Goal: Task Accomplishment & Management: Complete application form

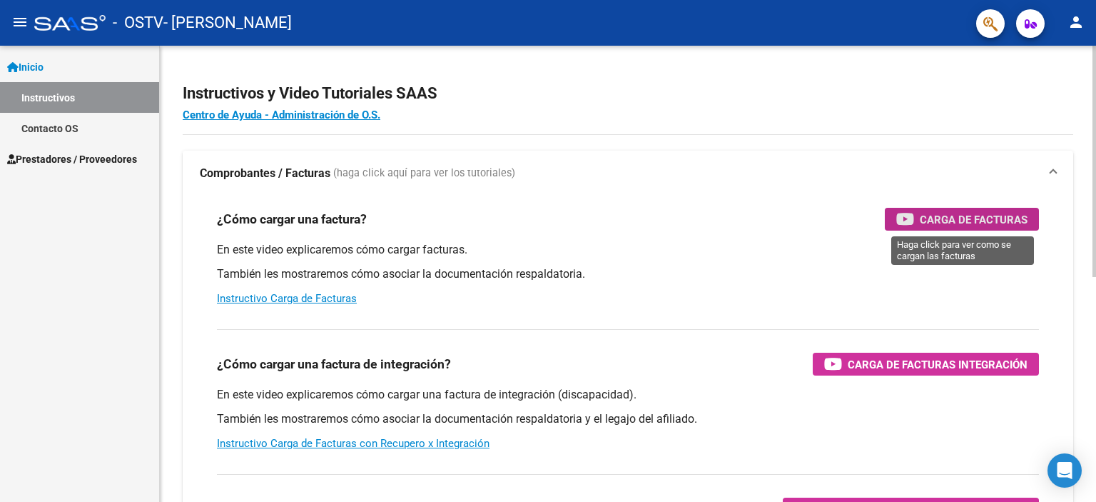
click at [991, 220] on span "Carga de Facturas" at bounding box center [974, 219] width 108 height 18
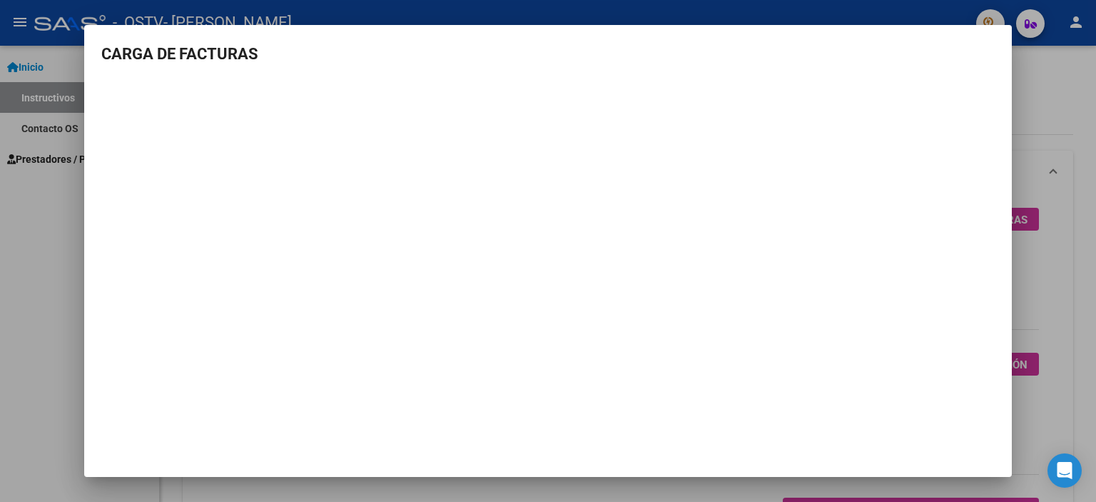
drag, startPoint x: 3, startPoint y: 238, endPoint x: 6, endPoint y: 227, distance: 11.3
click at [6, 227] on div at bounding box center [548, 251] width 1096 height 502
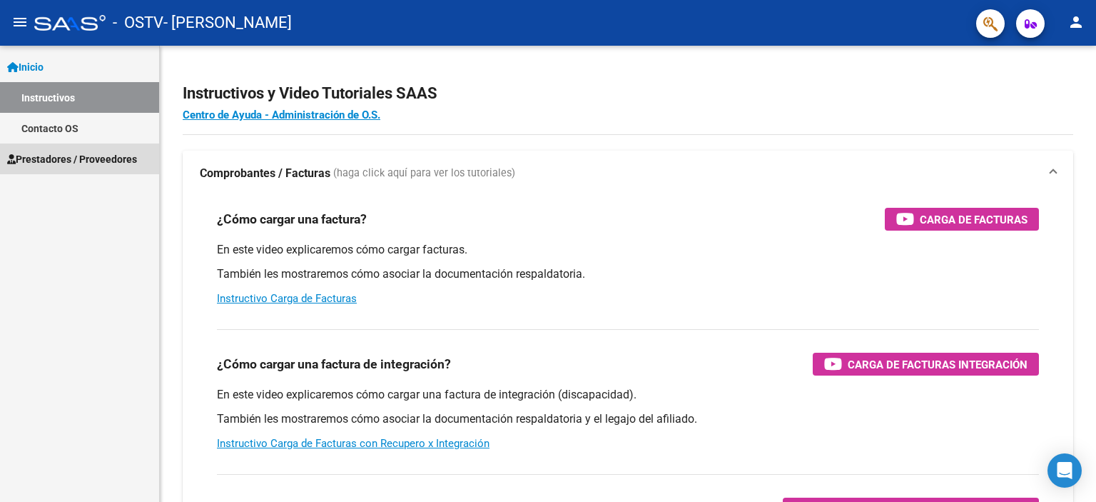
click at [36, 158] on span "Prestadores / Proveedores" at bounding box center [72, 159] width 130 height 16
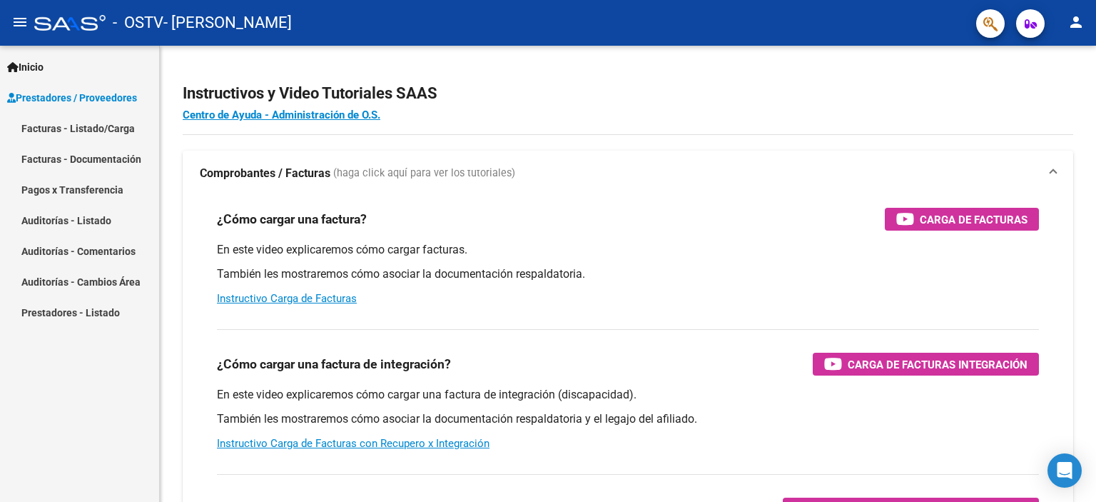
click at [81, 125] on link "Facturas - Listado/Carga" at bounding box center [79, 128] width 159 height 31
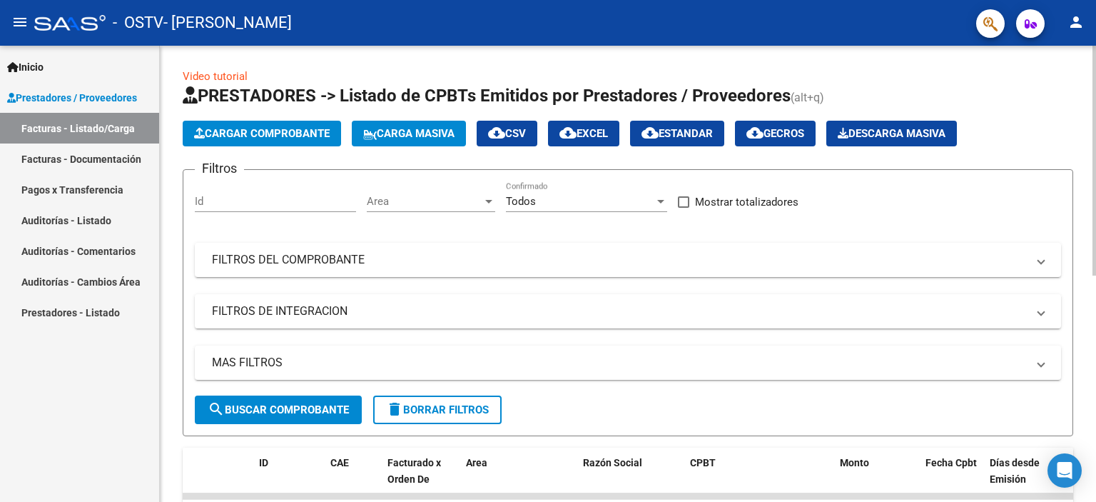
click at [280, 135] on span "Cargar Comprobante" at bounding box center [262, 133] width 136 height 13
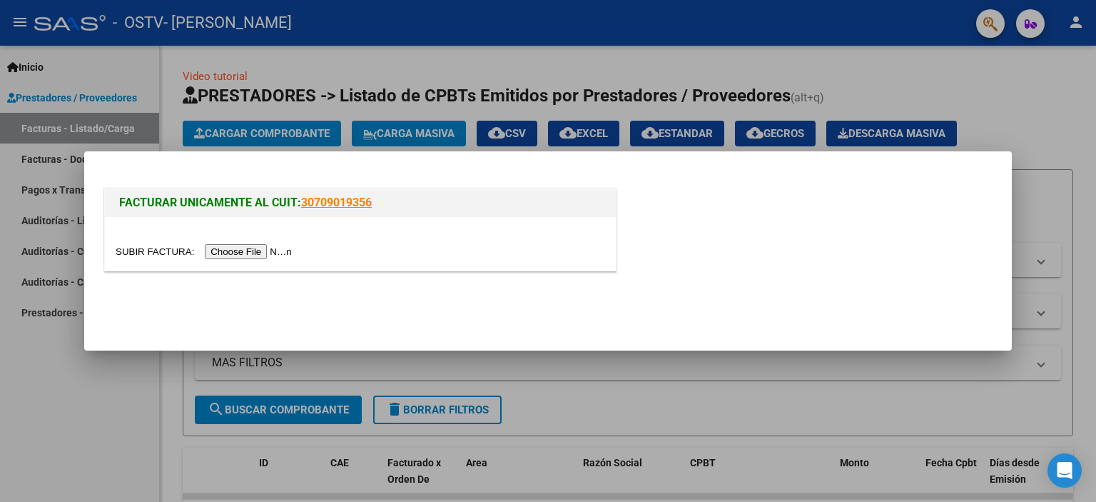
click at [264, 256] on input "file" at bounding box center [206, 251] width 181 height 15
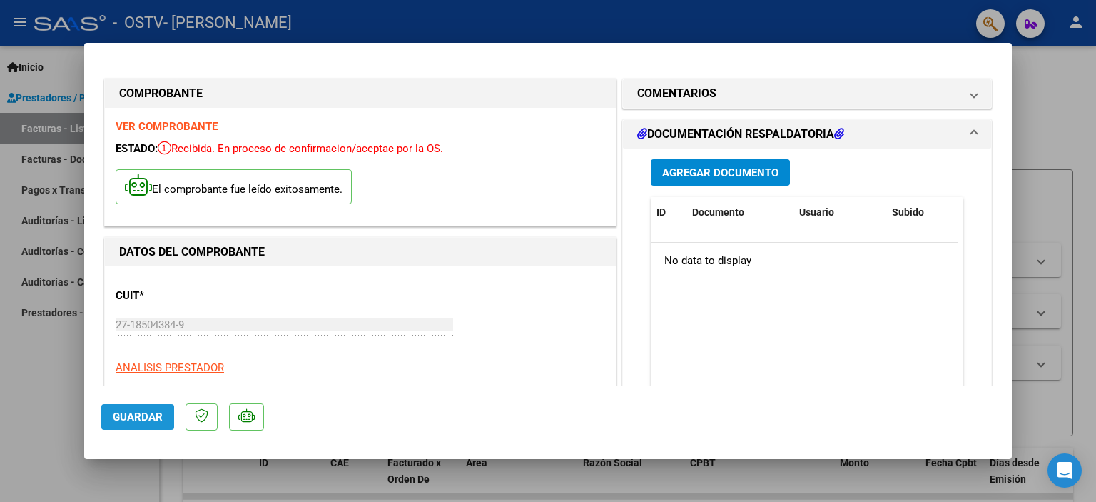
click at [136, 417] on span "Guardar" at bounding box center [138, 416] width 50 height 13
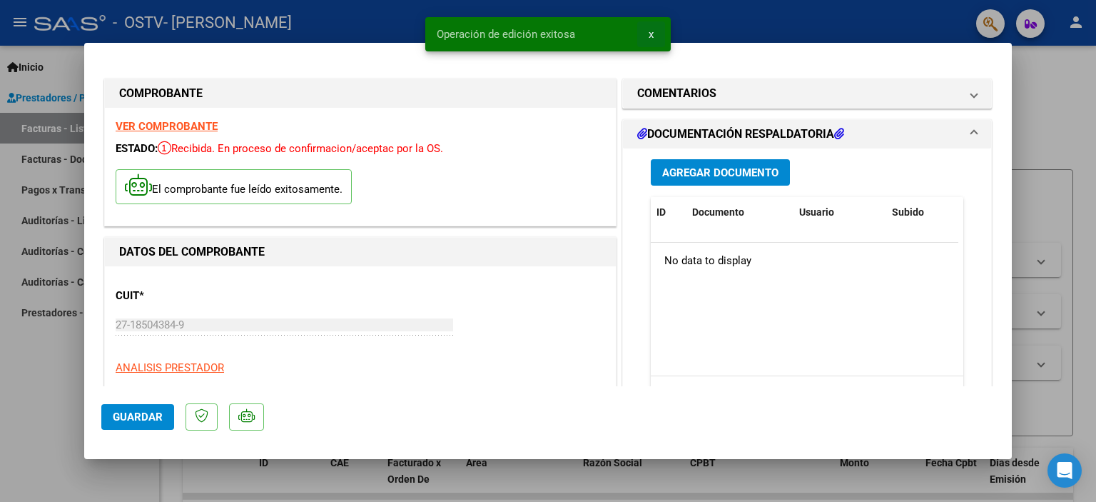
click at [652, 34] on span "x" at bounding box center [651, 34] width 5 height 13
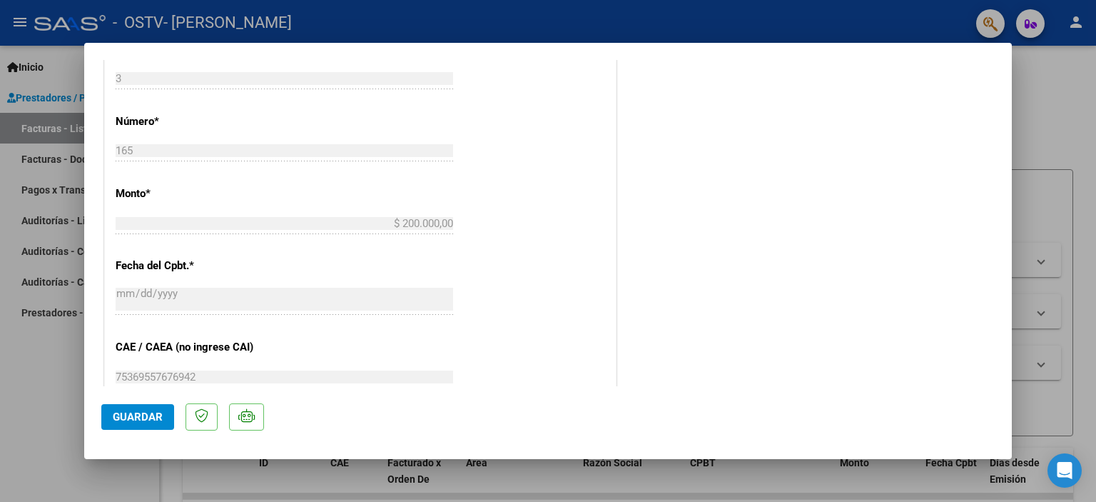
scroll to position [577, 0]
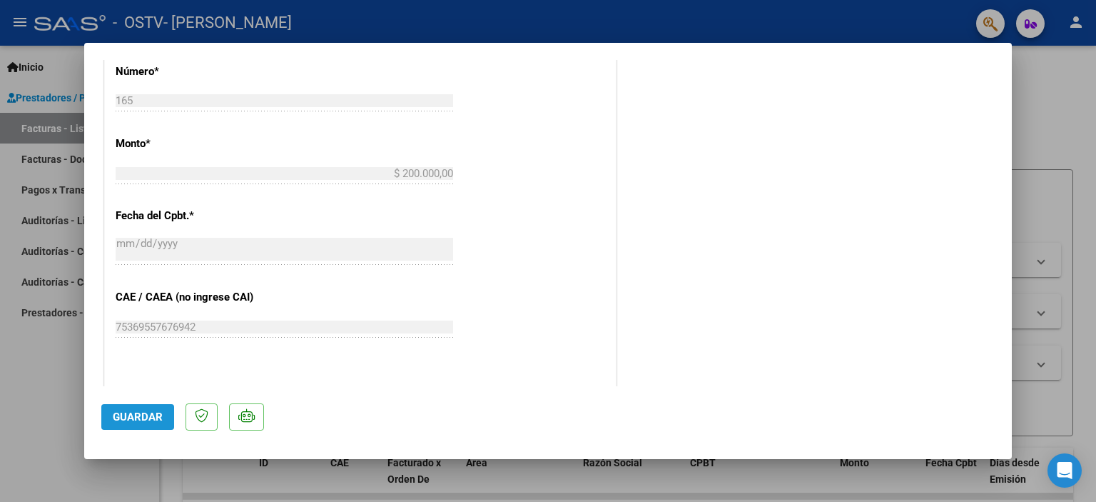
drag, startPoint x: 154, startPoint y: 413, endPoint x: 168, endPoint y: 410, distance: 14.7
click at [154, 412] on span "Guardar" at bounding box center [138, 416] width 50 height 13
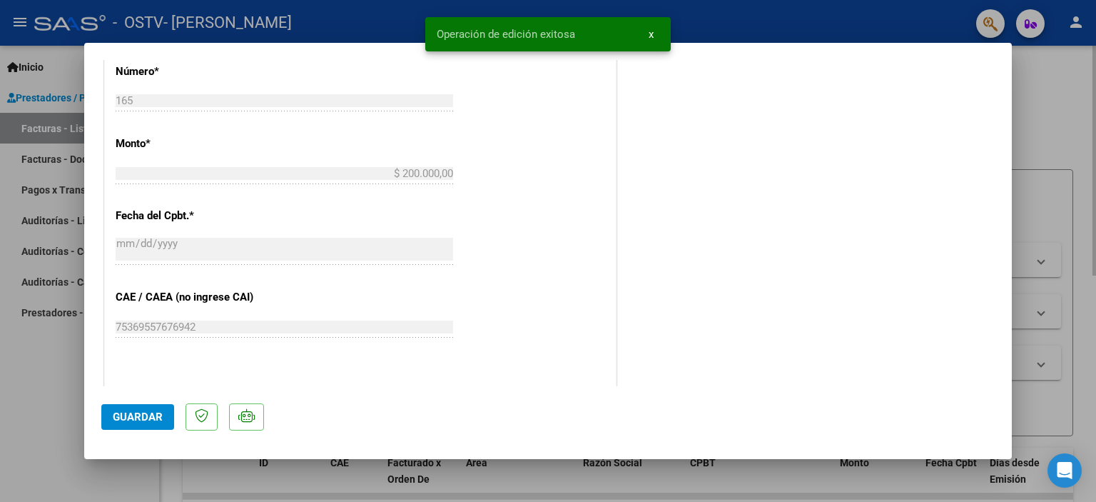
click at [1037, 113] on div at bounding box center [548, 251] width 1096 height 502
type input "$ 0,00"
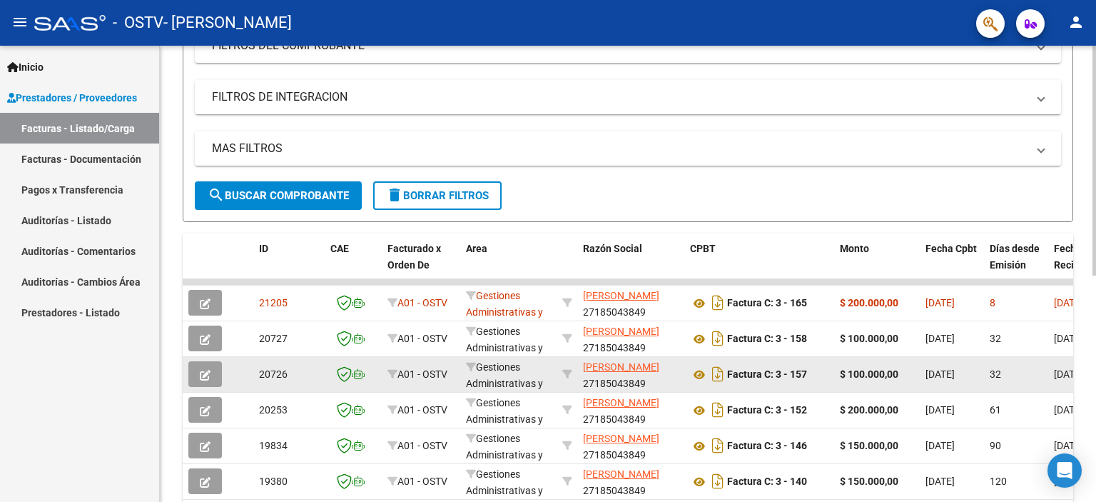
scroll to position [0, 0]
